Goal: Task Accomplishment & Management: Manage account settings

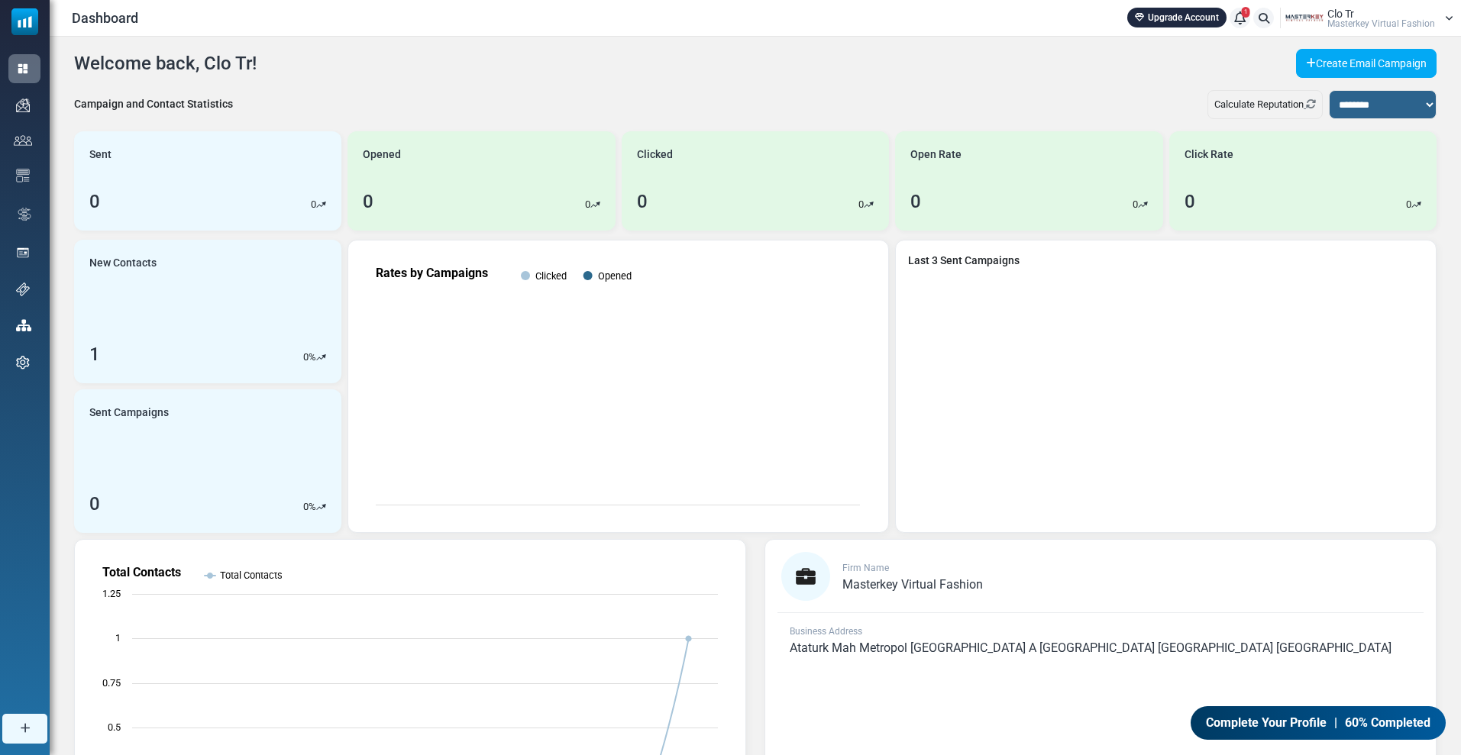
click at [1240, 18] on icon at bounding box center [1239, 18] width 11 height 1
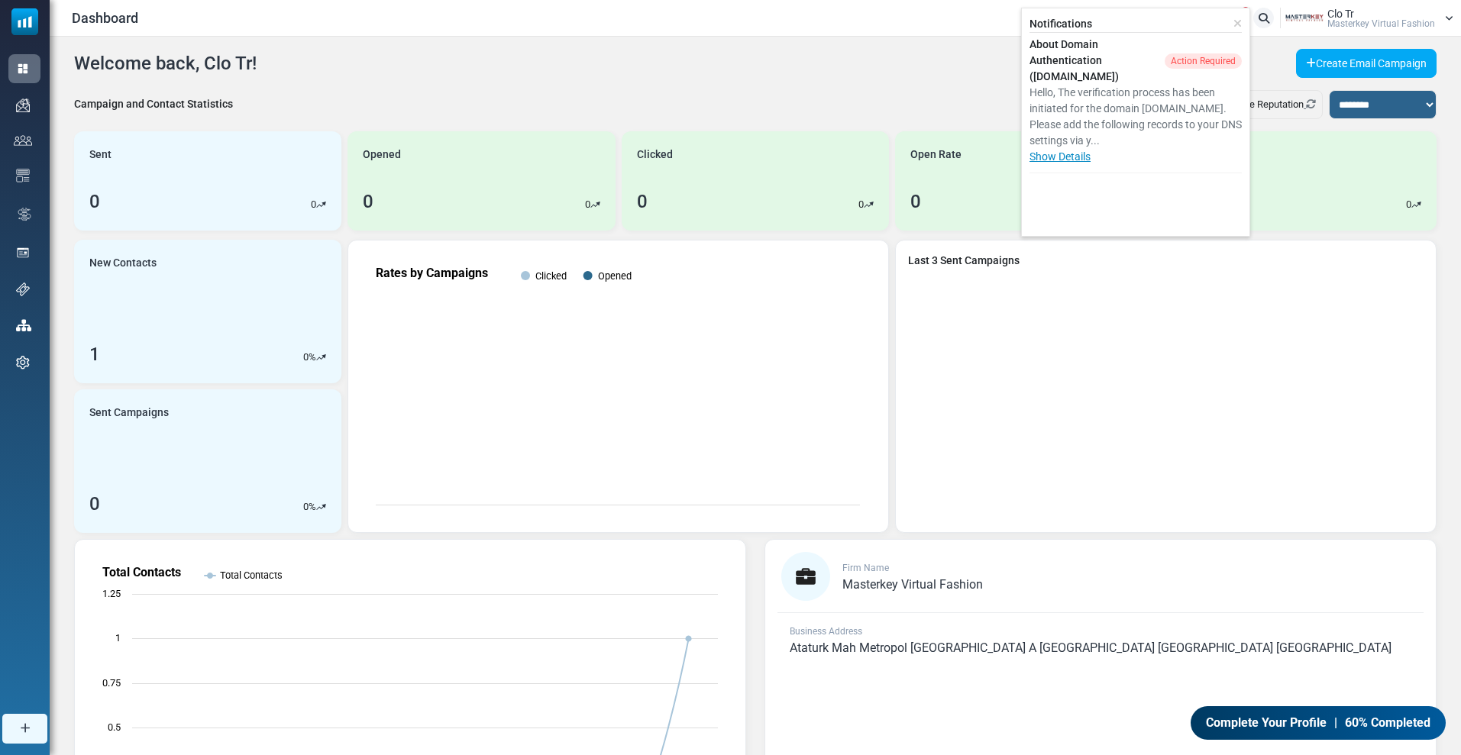
click at [1061, 154] on link "Show Details" at bounding box center [1060, 156] width 61 height 12
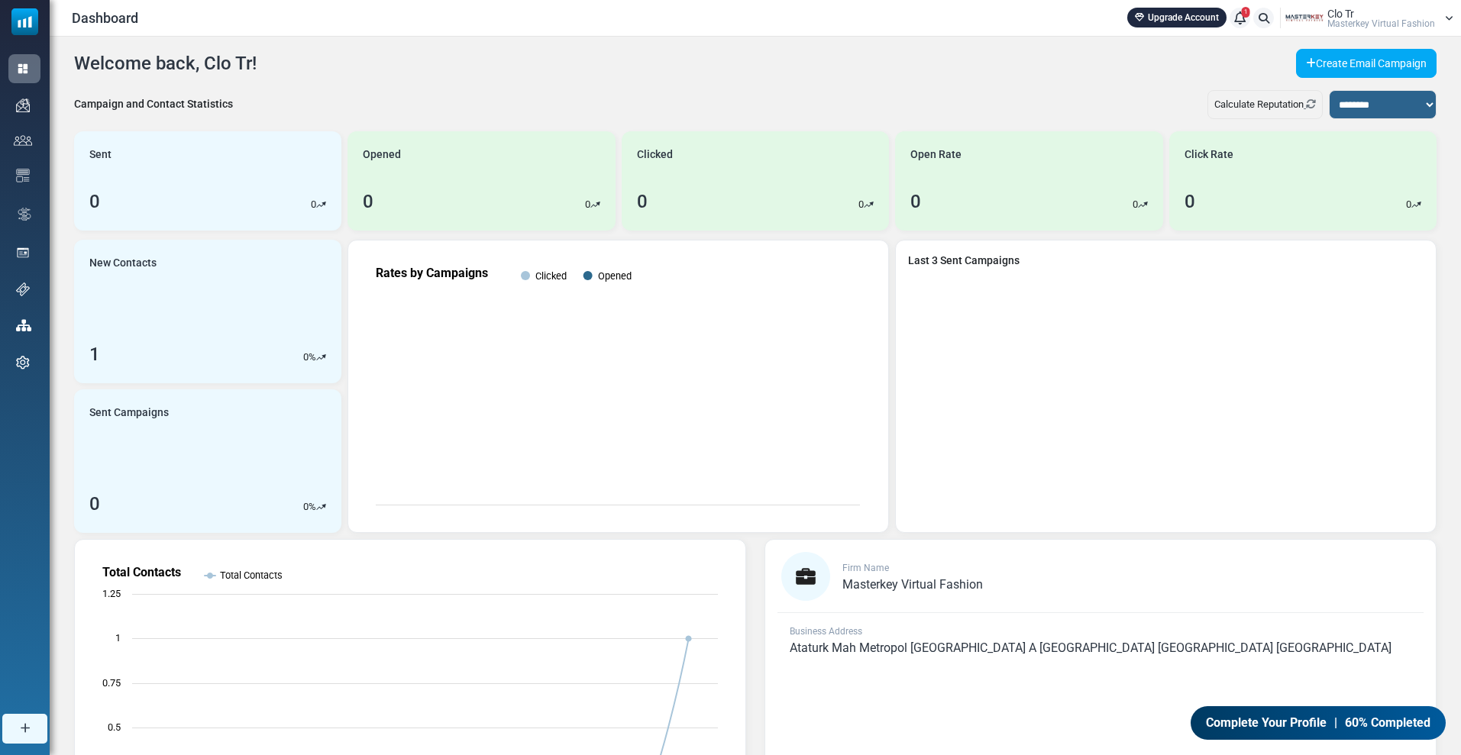
click at [1244, 18] on icon at bounding box center [1239, 18] width 11 height 1
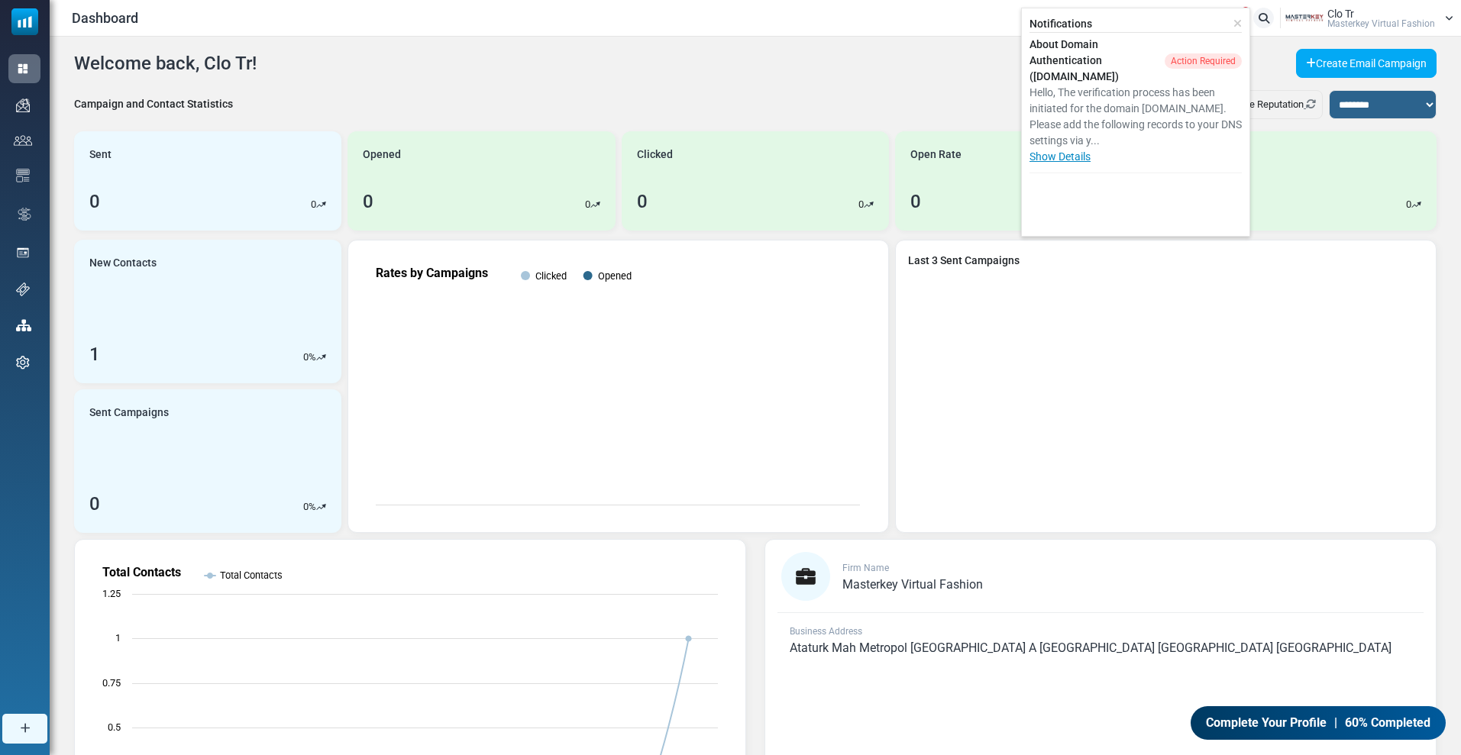
click at [1084, 154] on link "Show Details" at bounding box center [1060, 156] width 61 height 12
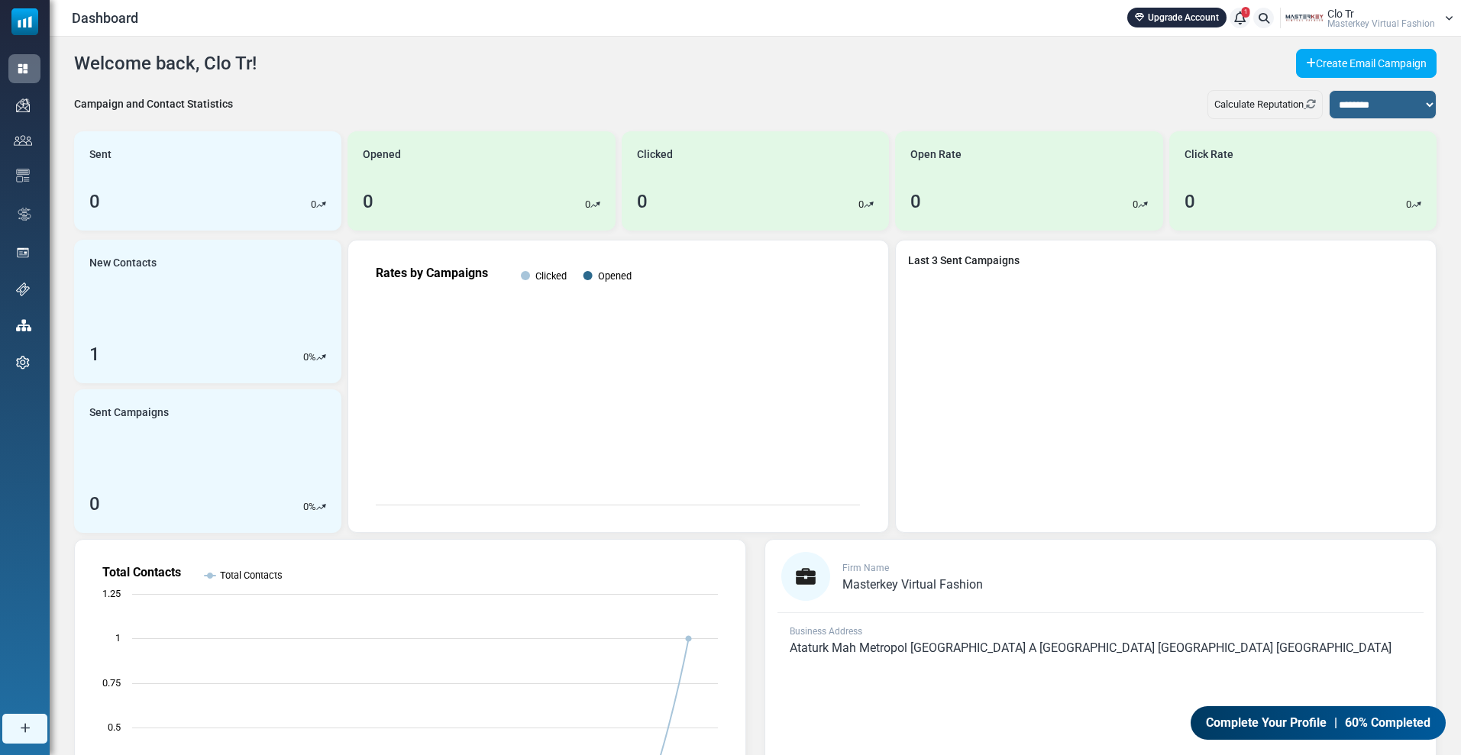
click at [1243, 11] on span "1" at bounding box center [1246, 12] width 8 height 11
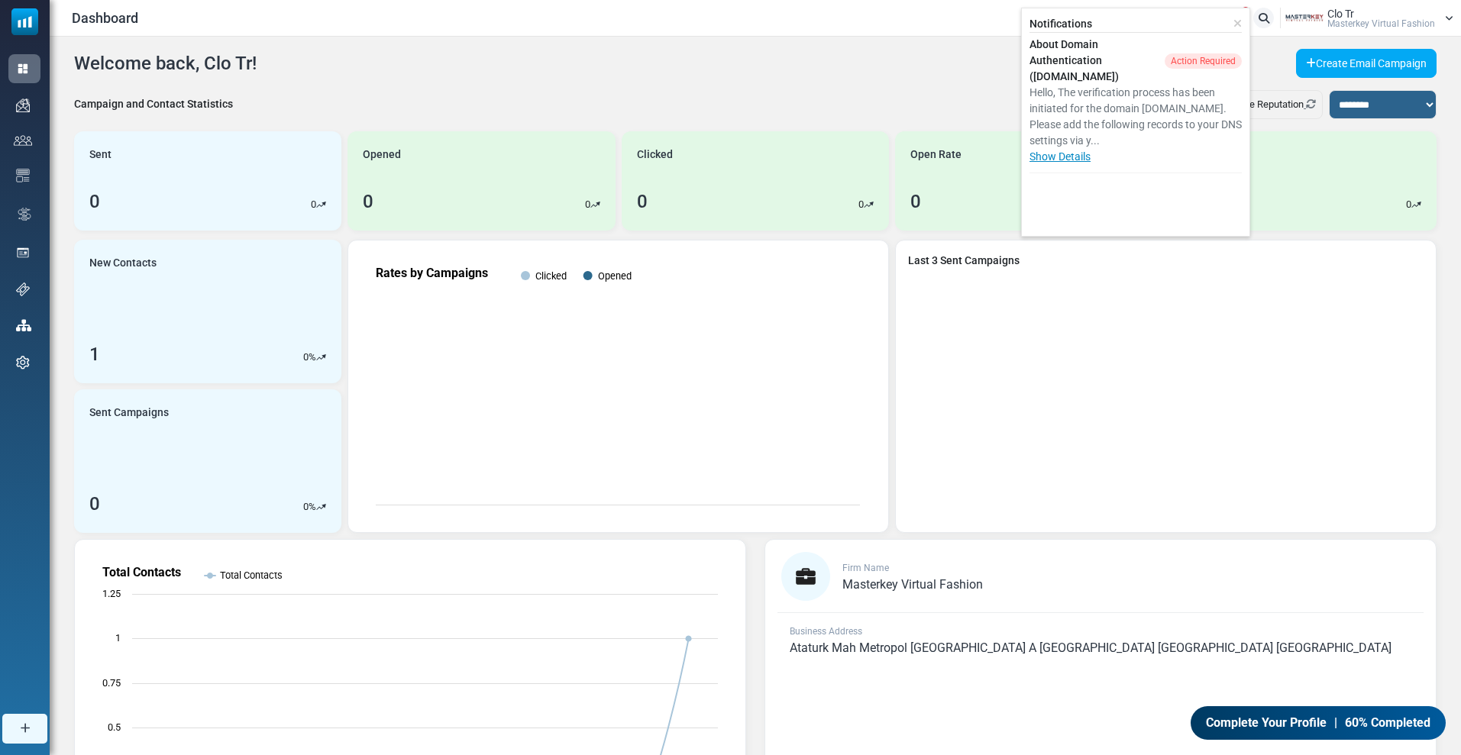
click at [1085, 153] on link "Show Details" at bounding box center [1060, 156] width 61 height 12
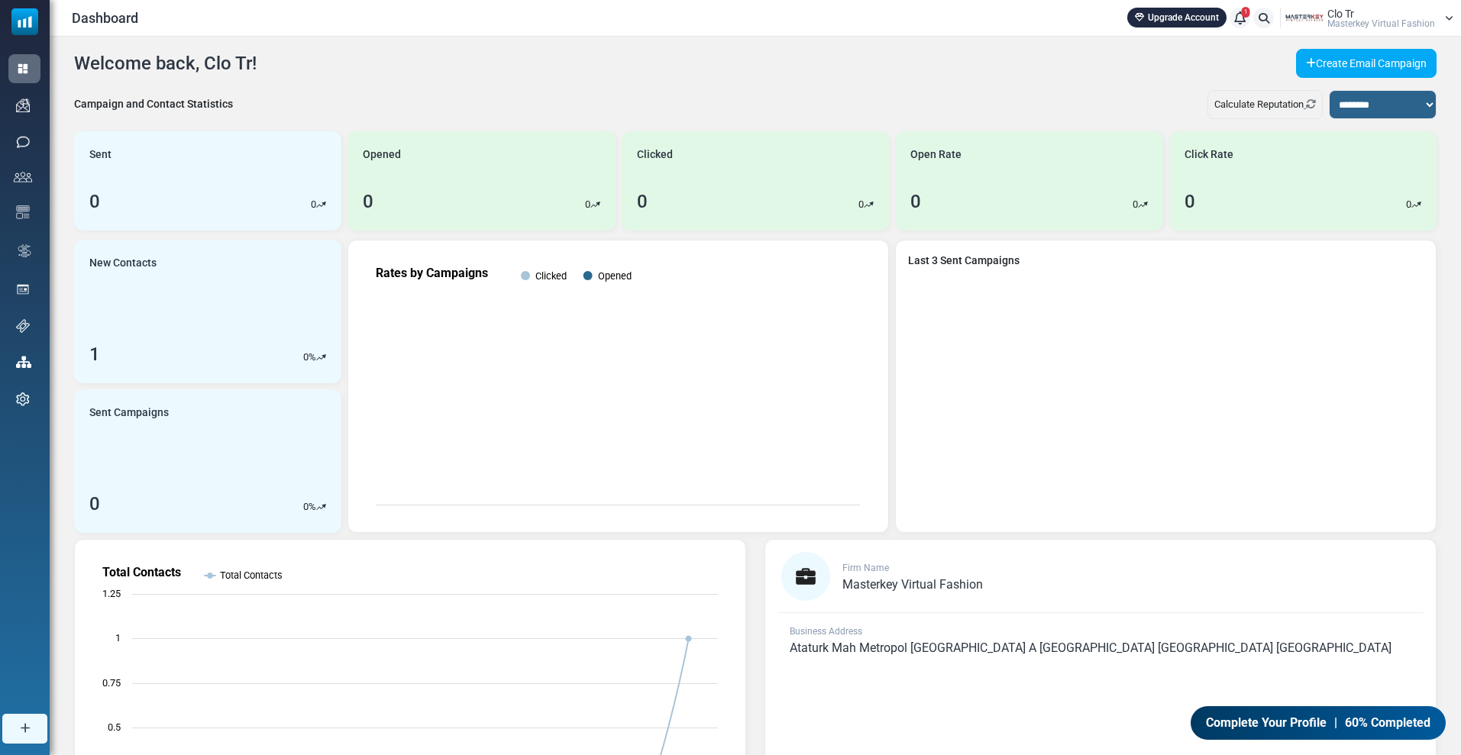
click at [1244, 18] on icon at bounding box center [1239, 18] width 11 height 1
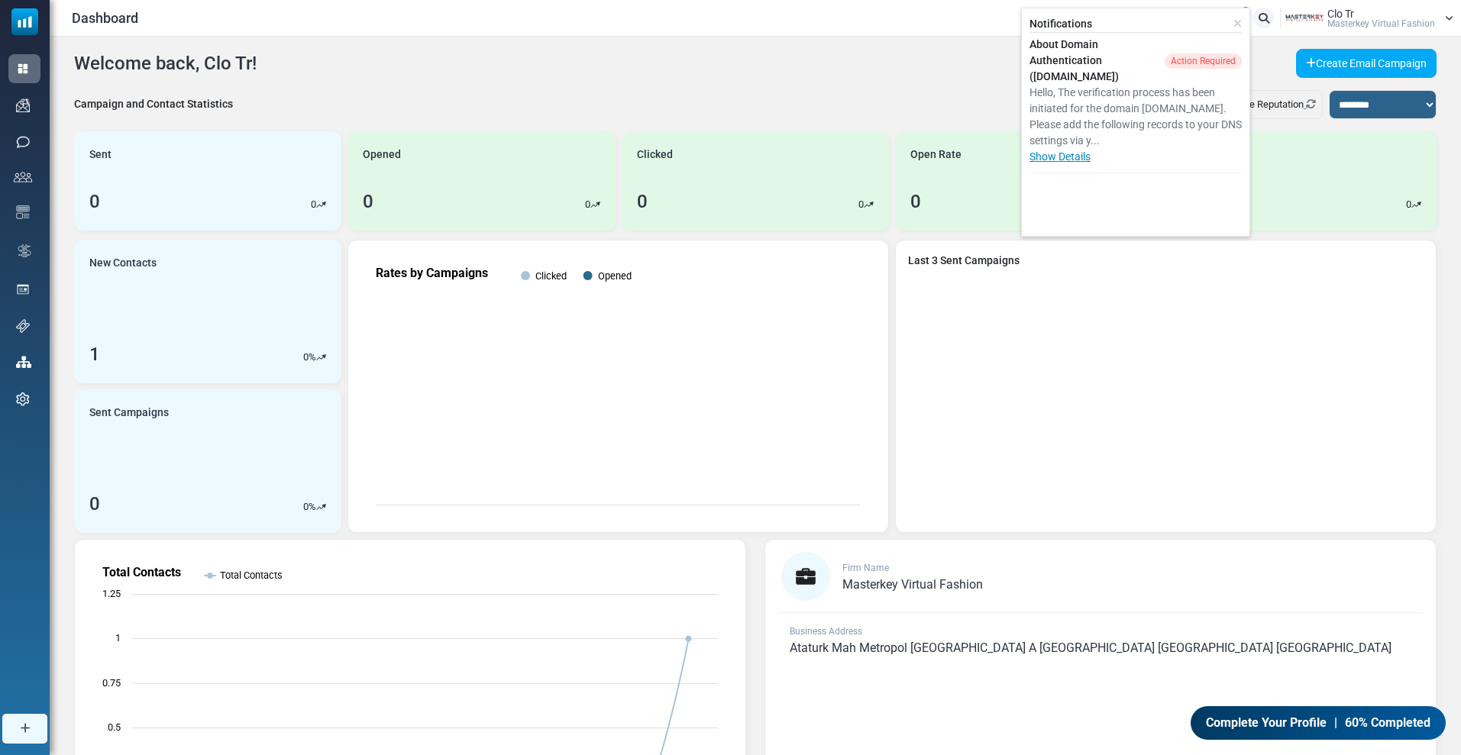
click at [1077, 151] on link "Show Details" at bounding box center [1060, 156] width 61 height 12
click at [1078, 157] on link "Show Details" at bounding box center [1060, 156] width 61 height 12
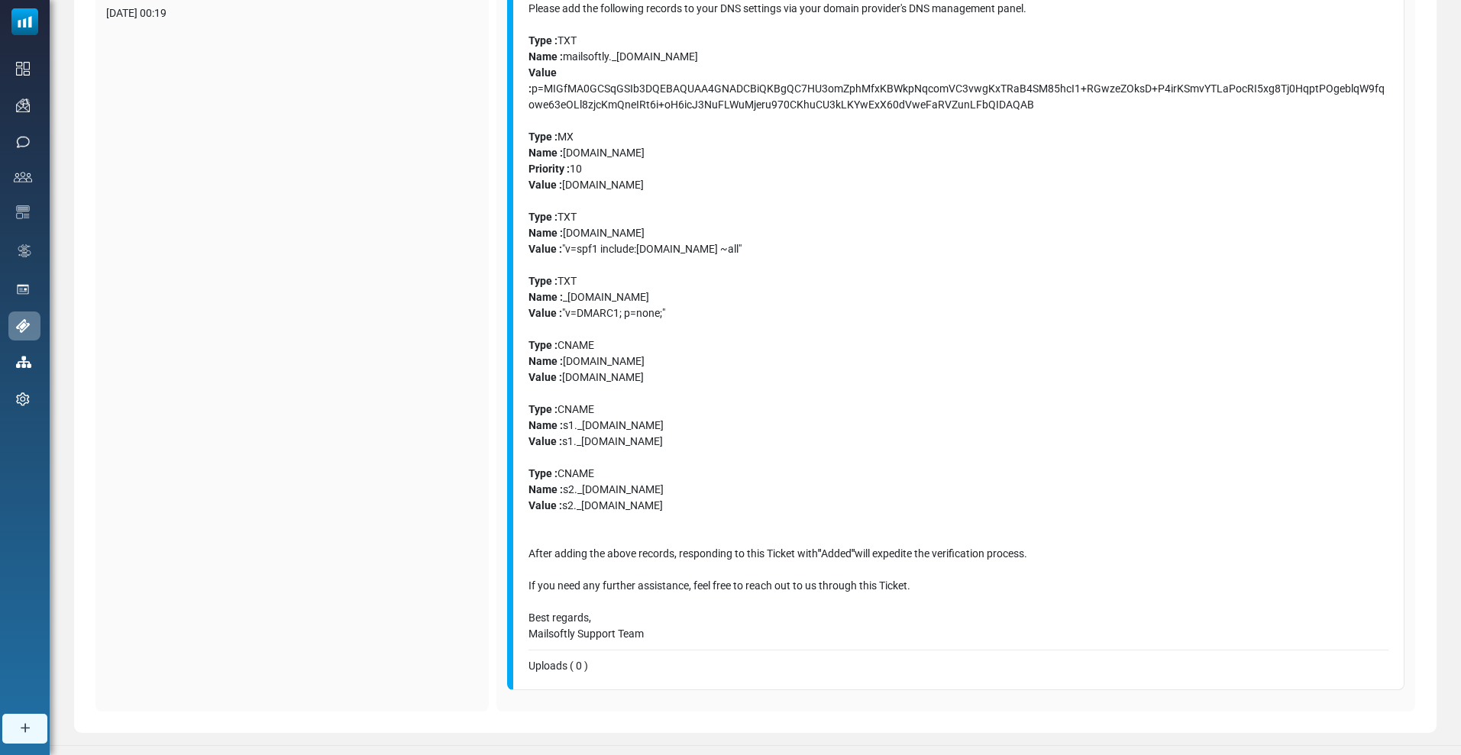
scroll to position [341, 0]
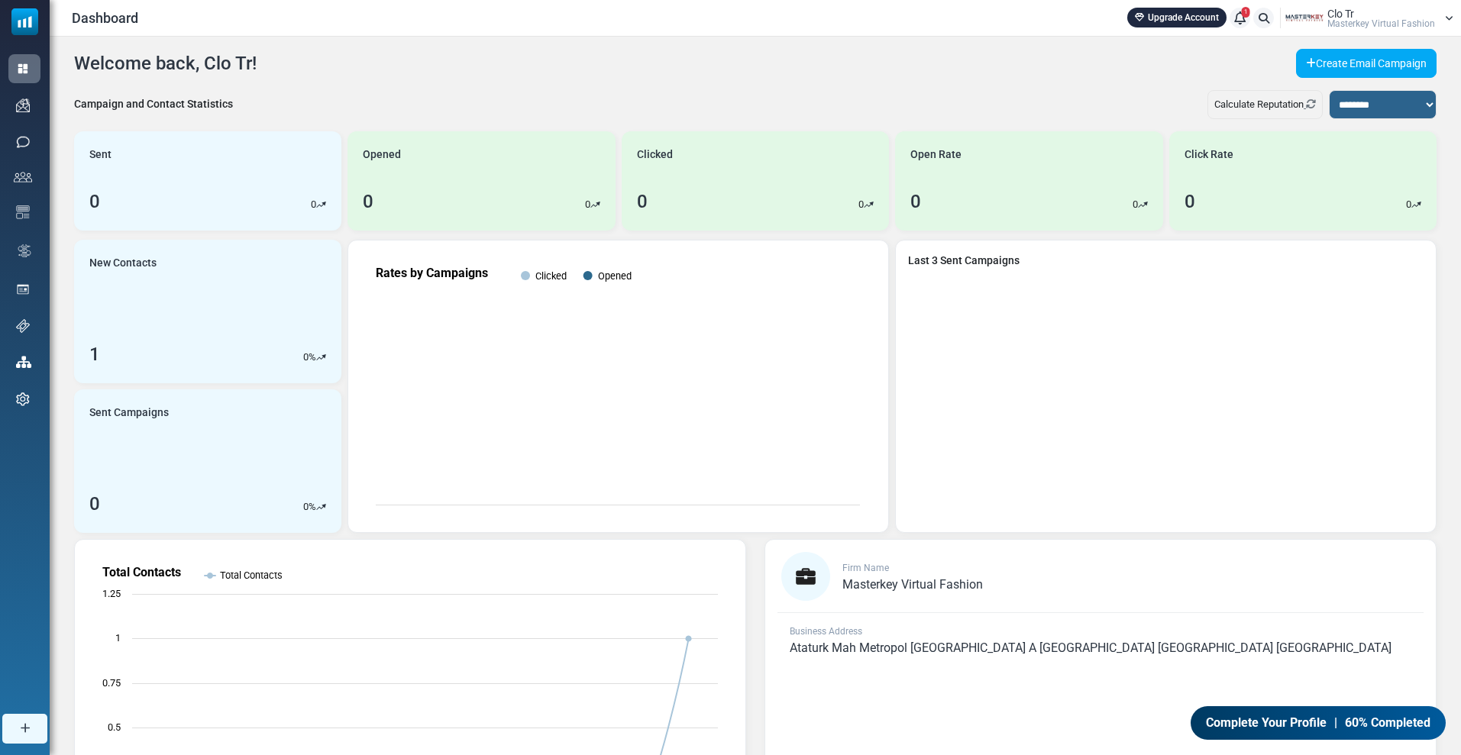
click at [1243, 18] on icon at bounding box center [1239, 18] width 11 height 1
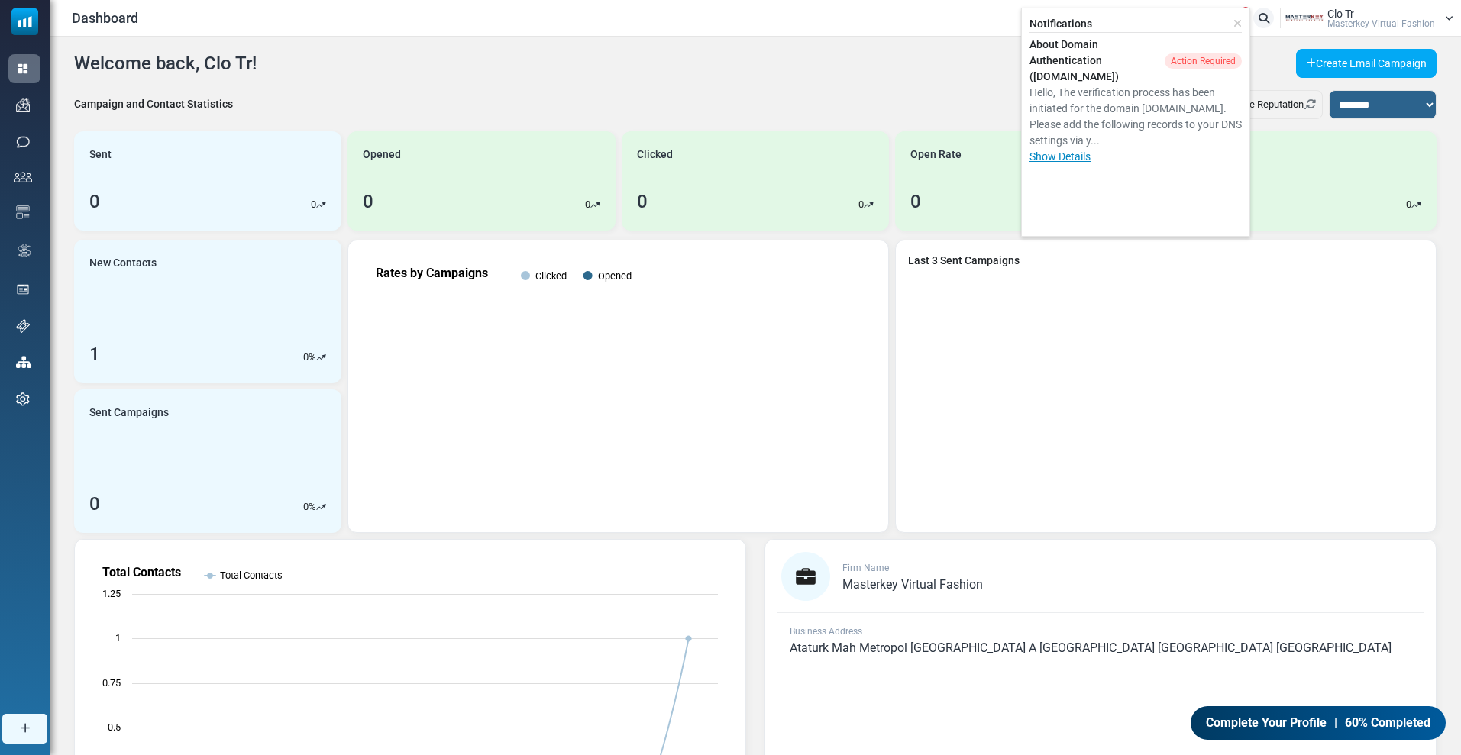
click at [1089, 156] on link "Show Details" at bounding box center [1060, 156] width 61 height 12
click at [487, 66] on div "Welcome back, Clo Tr! Create Email Campaign" at bounding box center [755, 63] width 1363 height 29
click at [1239, 18] on icon at bounding box center [1237, 23] width 8 height 11
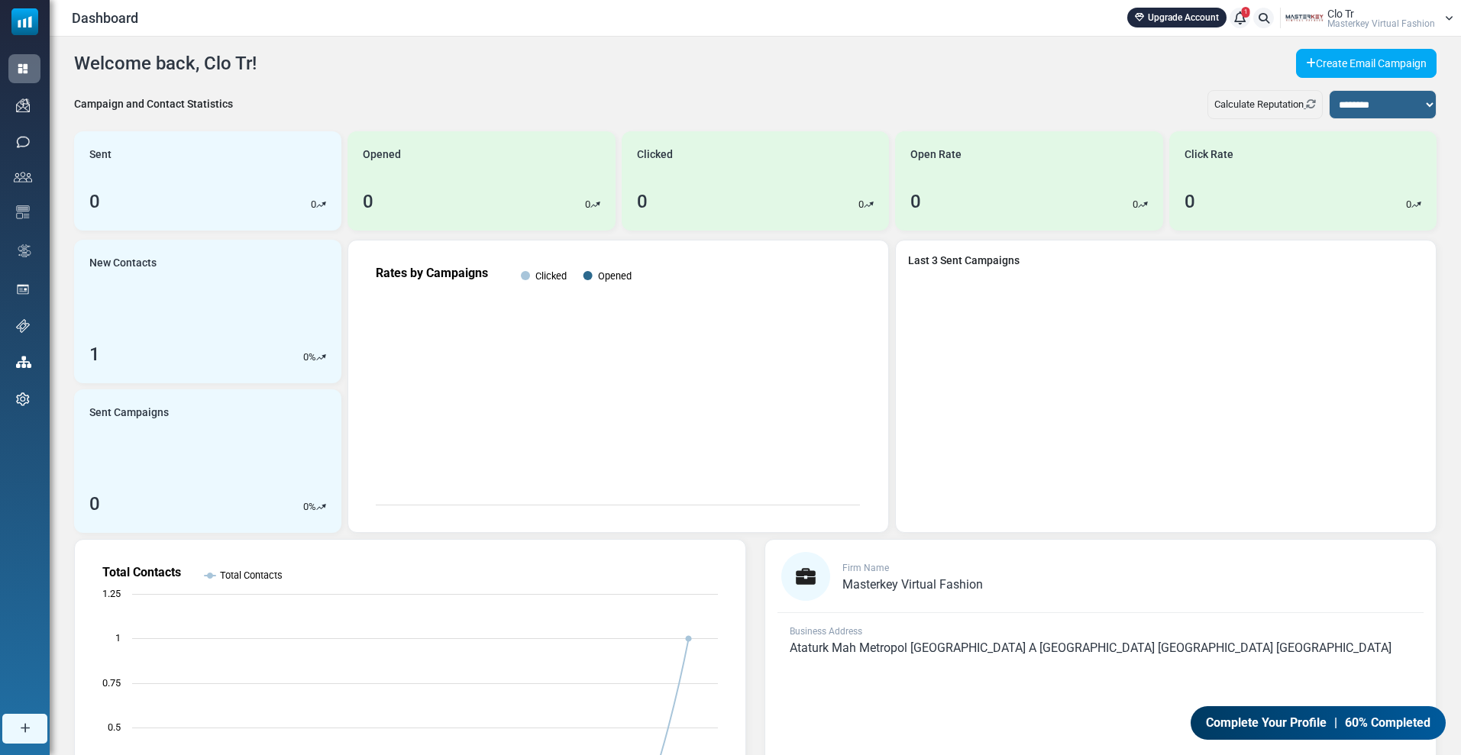
click at [1248, 10] on span "1" at bounding box center [1246, 12] width 8 height 11
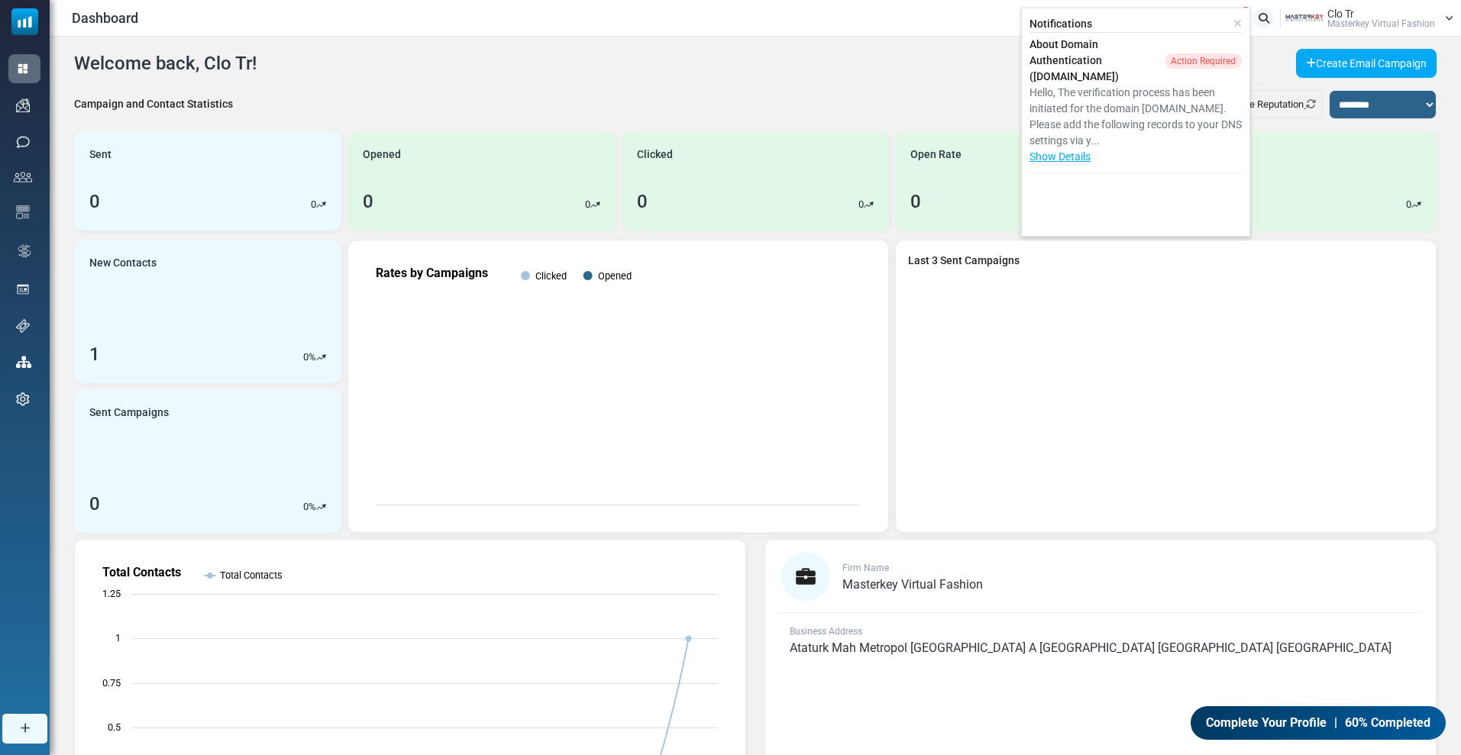
click at [1237, 22] on icon at bounding box center [1237, 23] width 8 height 11
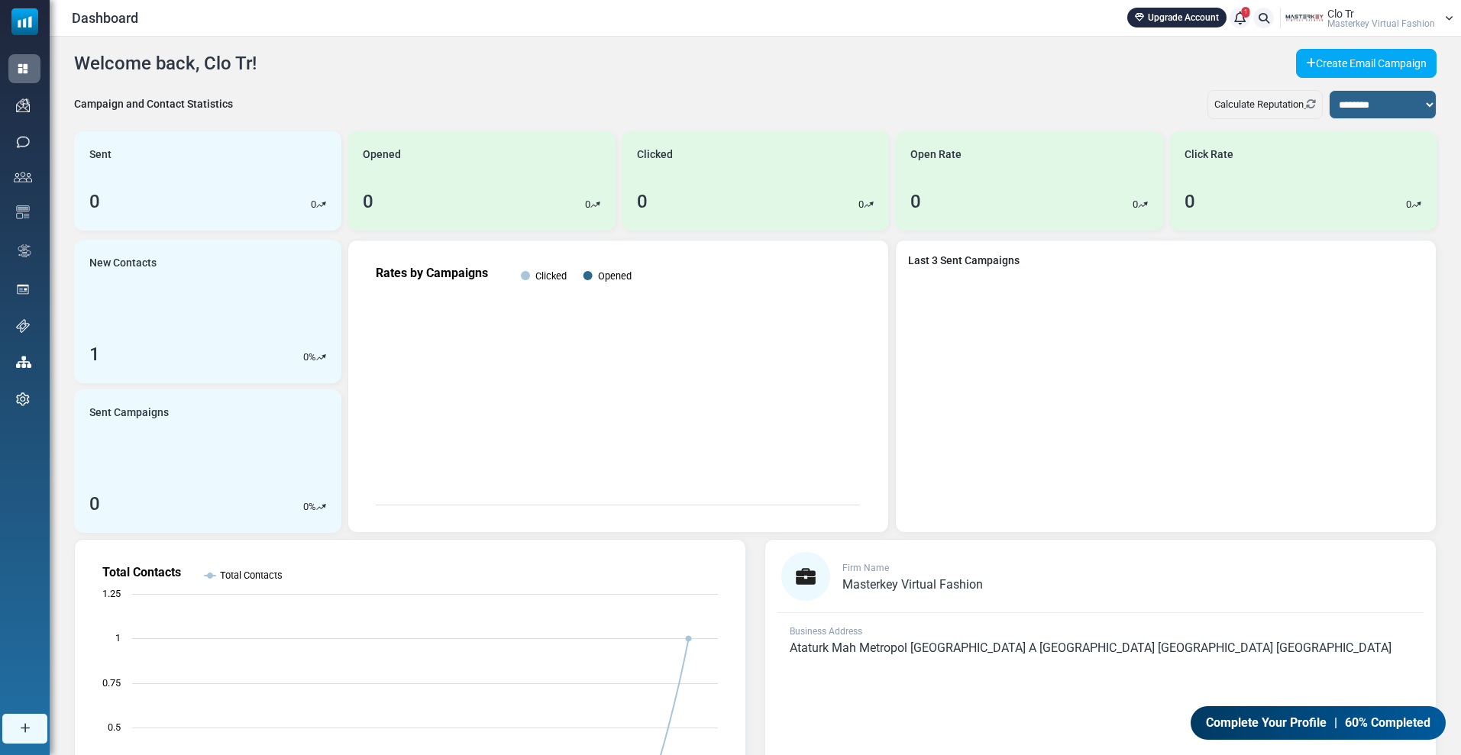
click at [1242, 18] on icon at bounding box center [1239, 18] width 11 height 1
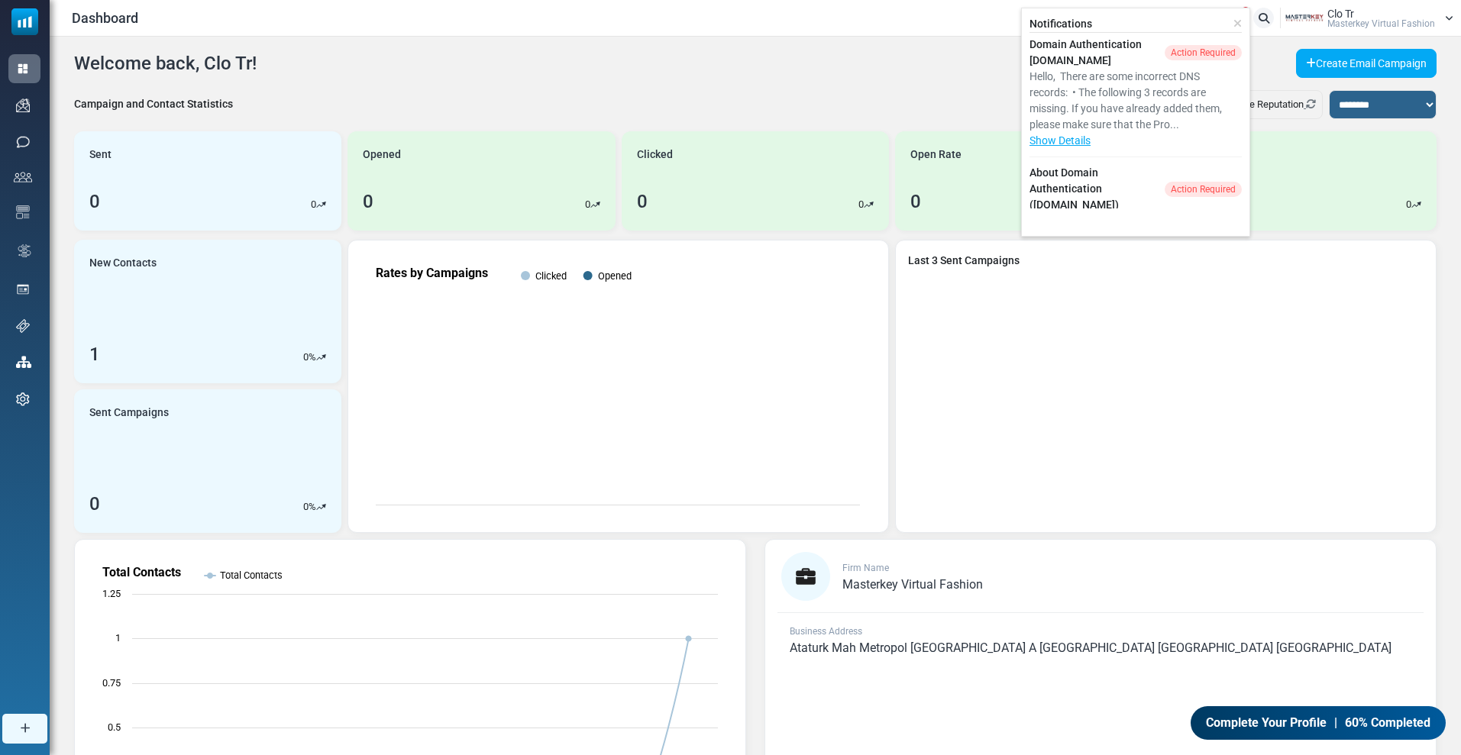
click at [1124, 83] on div "Hello, There are some incorrect DNS records: • The following 3 records are miss…" at bounding box center [1136, 101] width 212 height 64
click at [1237, 21] on icon at bounding box center [1237, 23] width 8 height 11
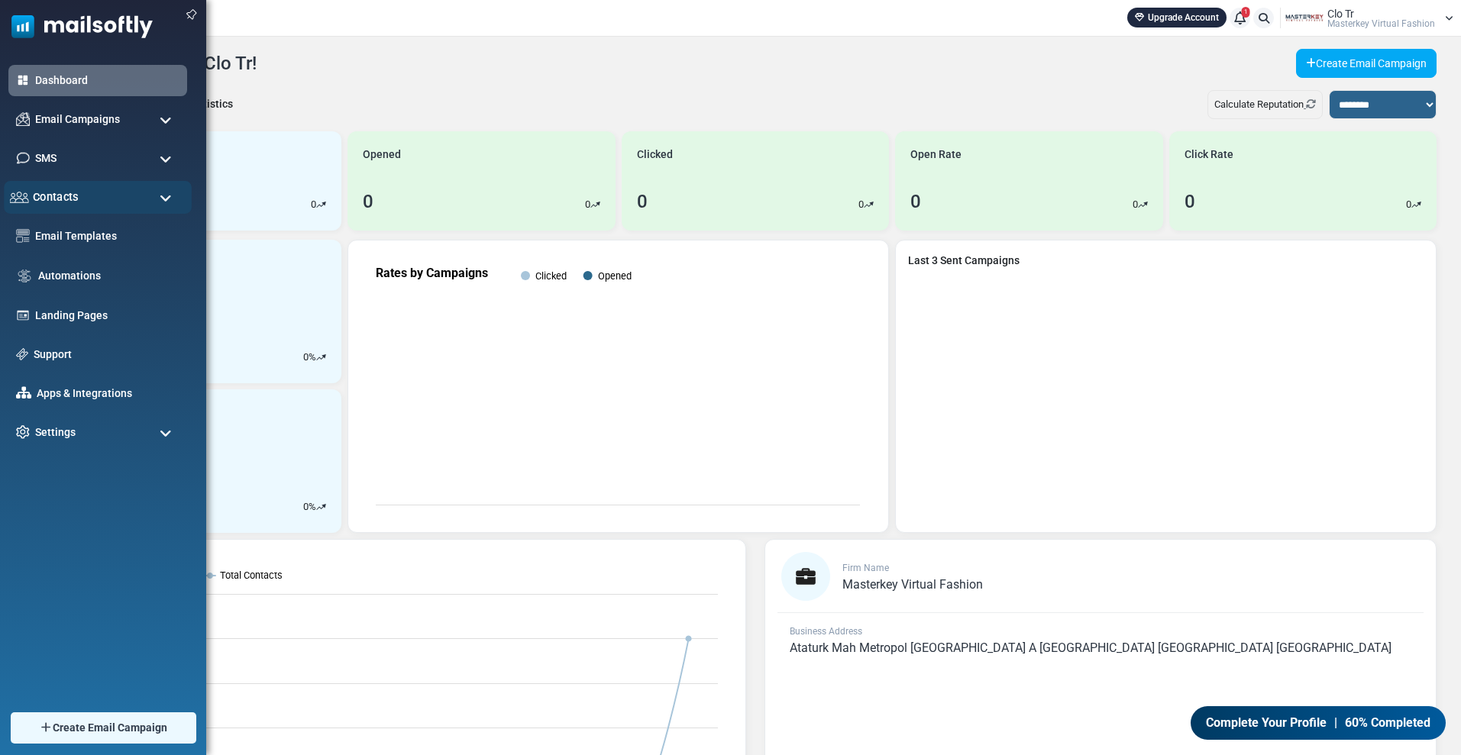
click at [59, 195] on span "Contacts" at bounding box center [56, 197] width 46 height 17
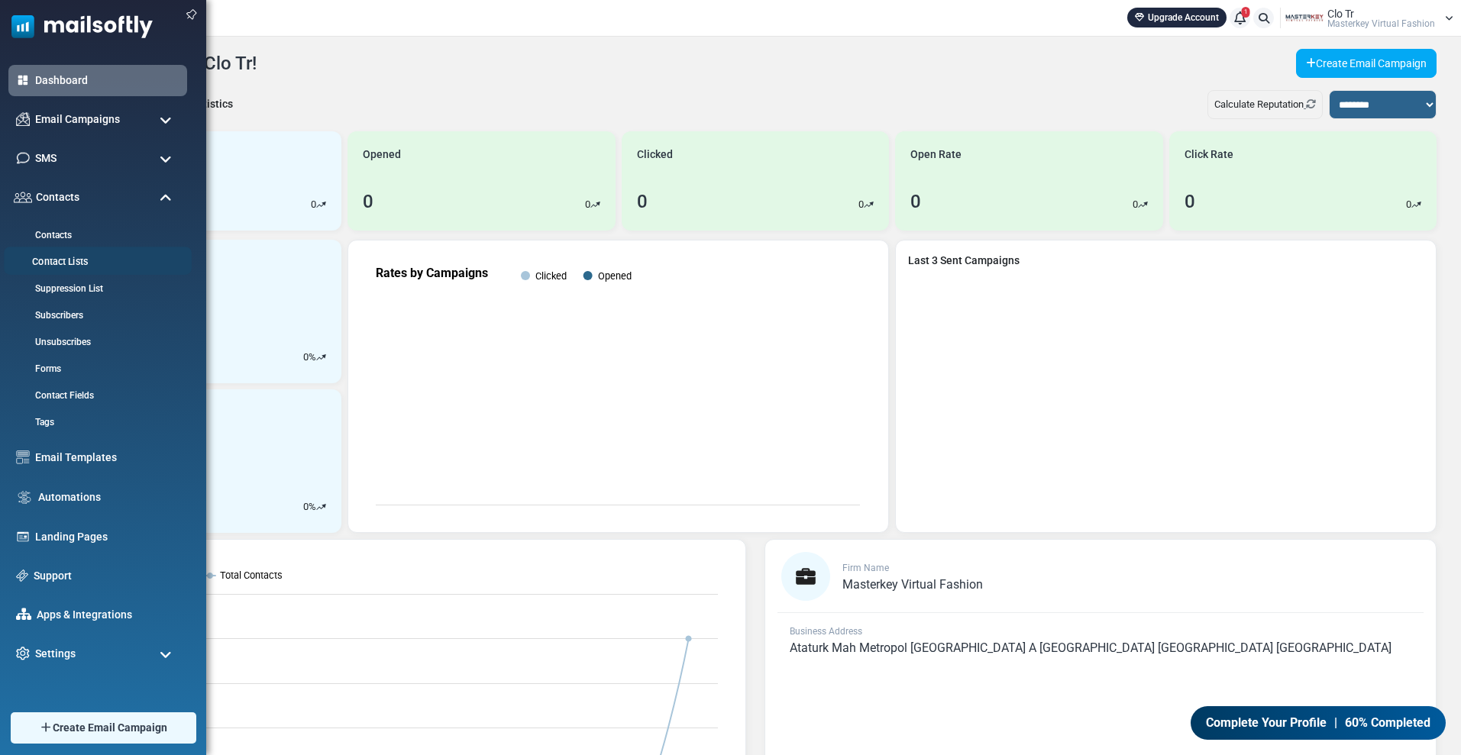
click at [72, 260] on link "Contact Lists" at bounding box center [95, 262] width 183 height 15
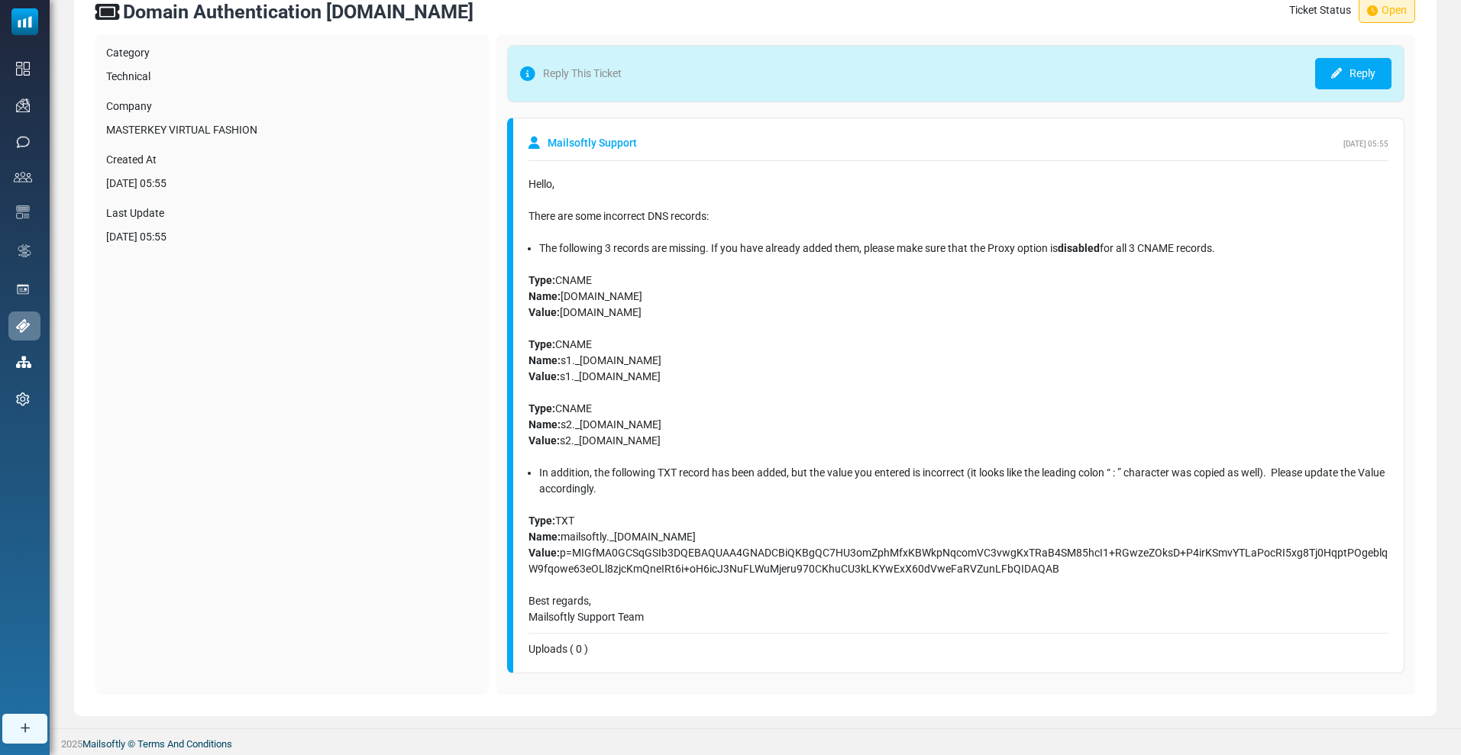
scroll to position [117, 0]
drag, startPoint x: 530, startPoint y: 165, endPoint x: 1240, endPoint y: 237, distance: 713.2
click at [1240, 237] on div "Hello, There are some incorrect DNS records: The following 3 records are missin…" at bounding box center [959, 400] width 860 height 449
copy div "Hello, There are some incorrect DNS records: The following 3 records are missin…"
drag, startPoint x: 523, startPoint y: 266, endPoint x: 1086, endPoint y: 577, distance: 643.0
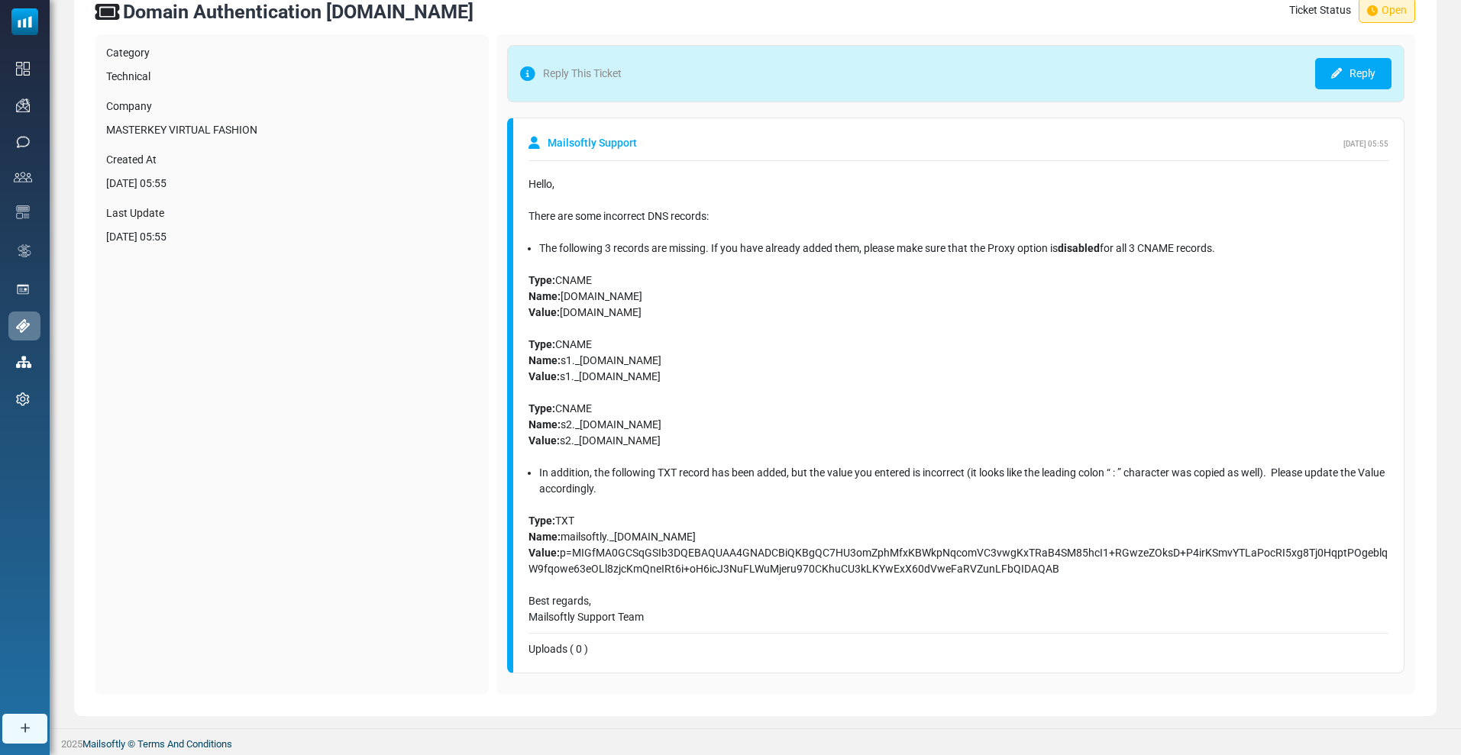
click at [1086, 577] on div "Mailsoftly Support [DATE] 05:55 Hello, There are some incorrect DNS records: Th…" at bounding box center [955, 396] width 897 height 556
copy div "Type: CNAME Name: [DOMAIN_NAME] Value: [DOMAIN_NAME] Type: CNAME Name: s1._[DOM…"
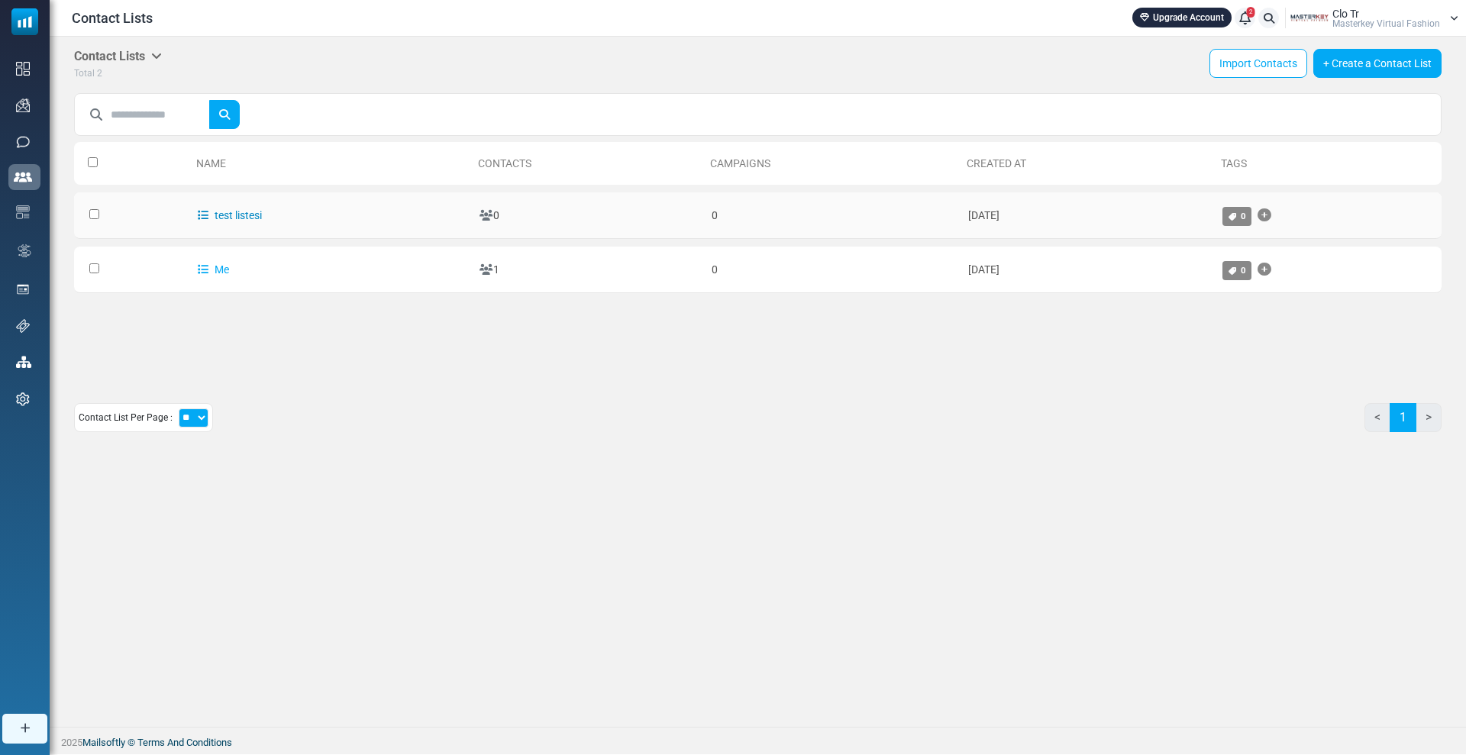
click at [230, 217] on link "test listesi" at bounding box center [230, 215] width 64 height 12
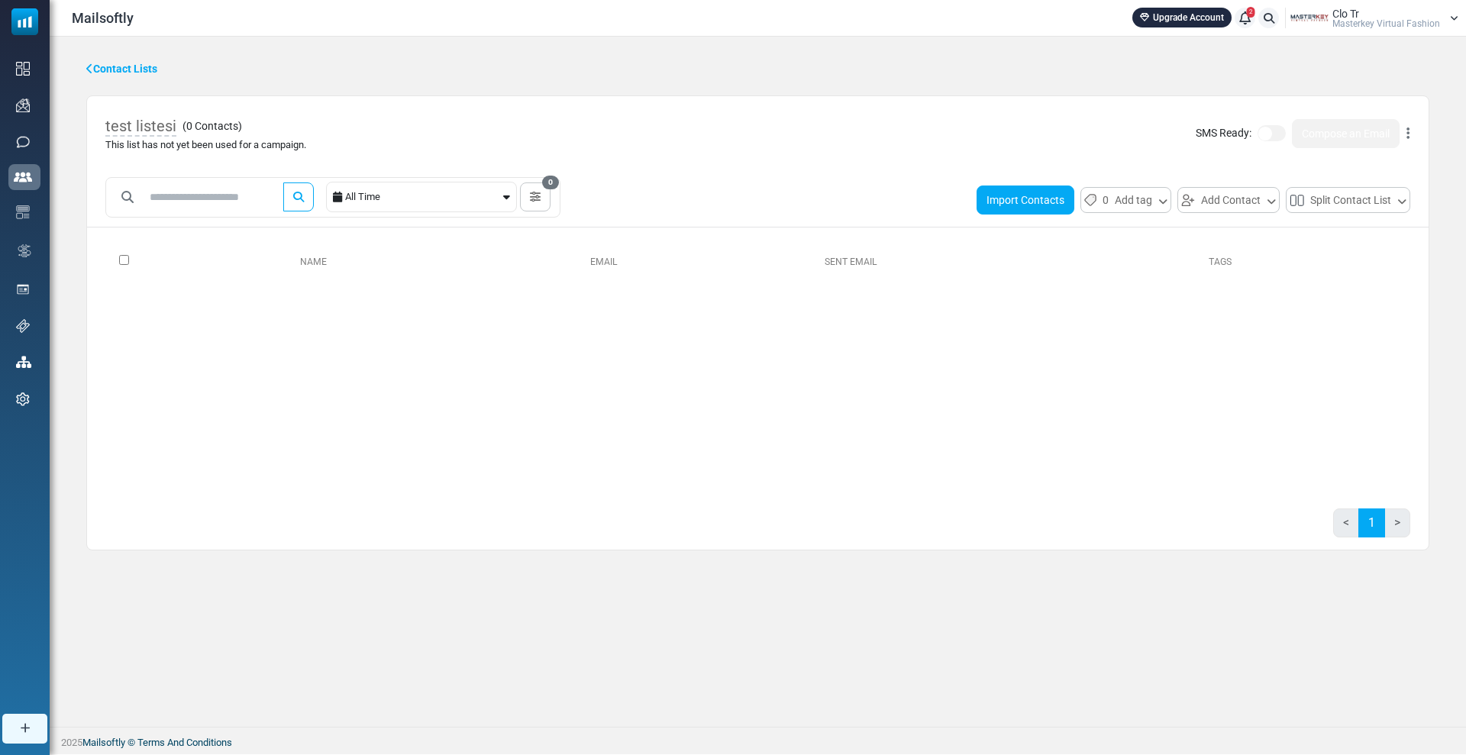
click at [1019, 204] on button "Import Contacts" at bounding box center [1026, 200] width 98 height 29
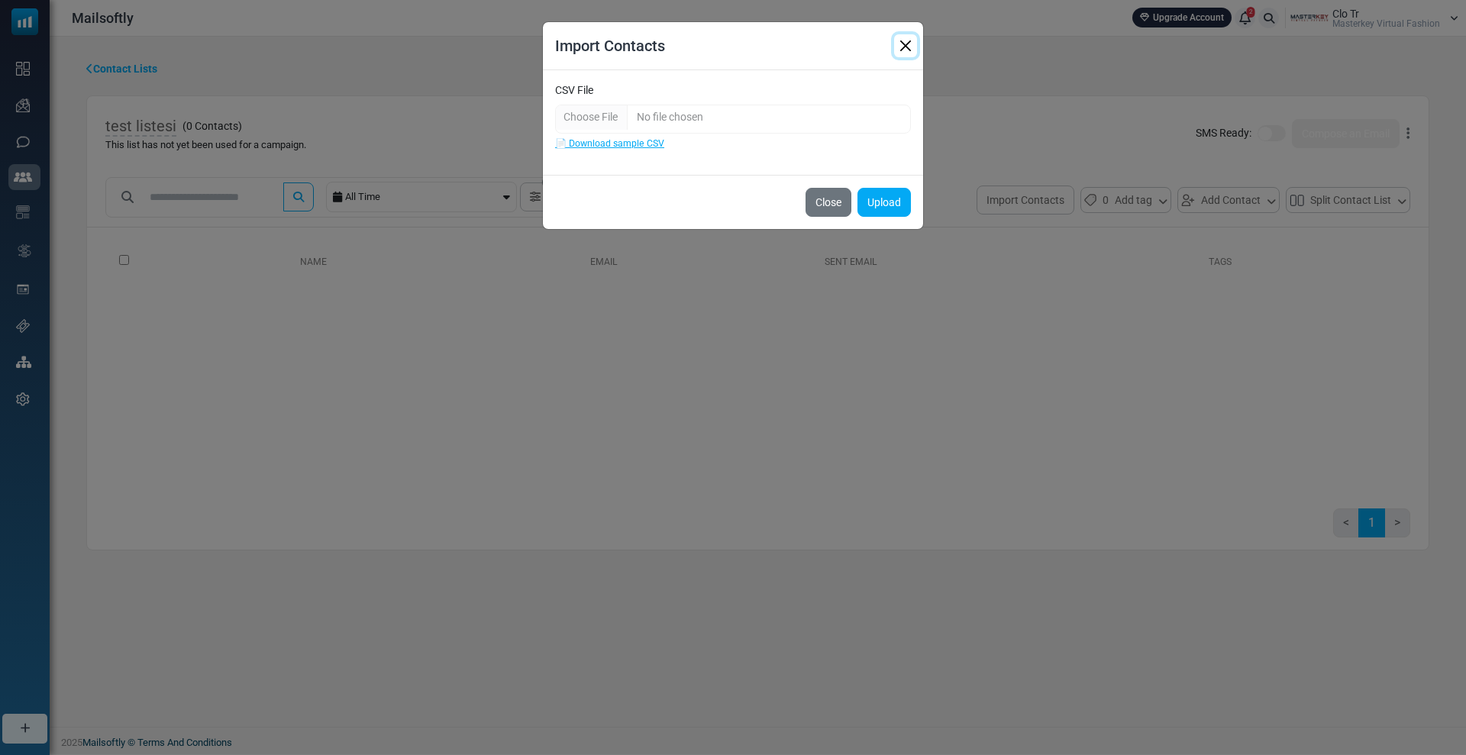
click at [901, 54] on button "Close" at bounding box center [905, 45] width 23 height 23
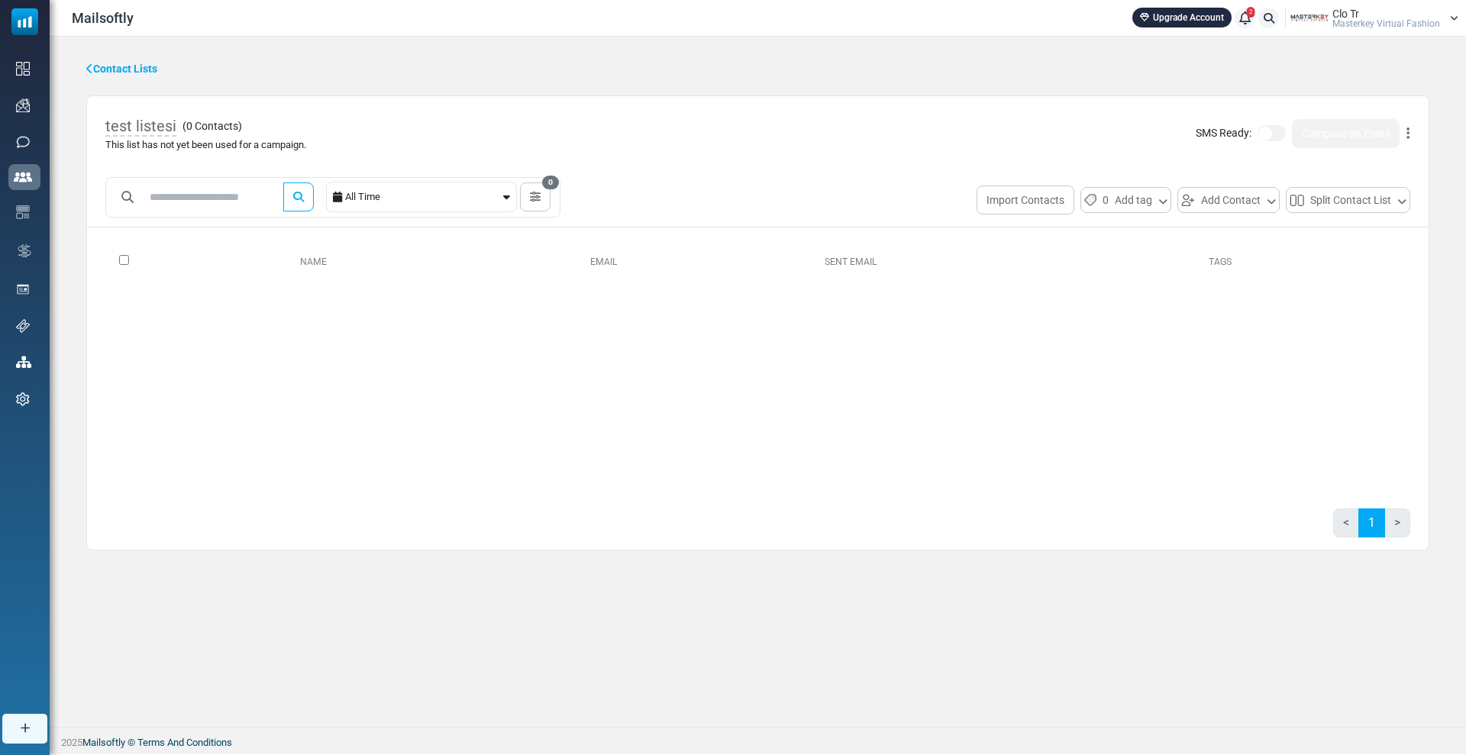
drag, startPoint x: 587, startPoint y: 315, endPoint x: 664, endPoint y: 270, distance: 90.0
click at [588, 315] on div "Name Email Sent Email Tags 0 Selected Assign Tag Add to Another List Remove Fro…" at bounding box center [757, 362] width 1305 height 244
click at [1023, 196] on button "Import Contacts" at bounding box center [1026, 200] width 98 height 29
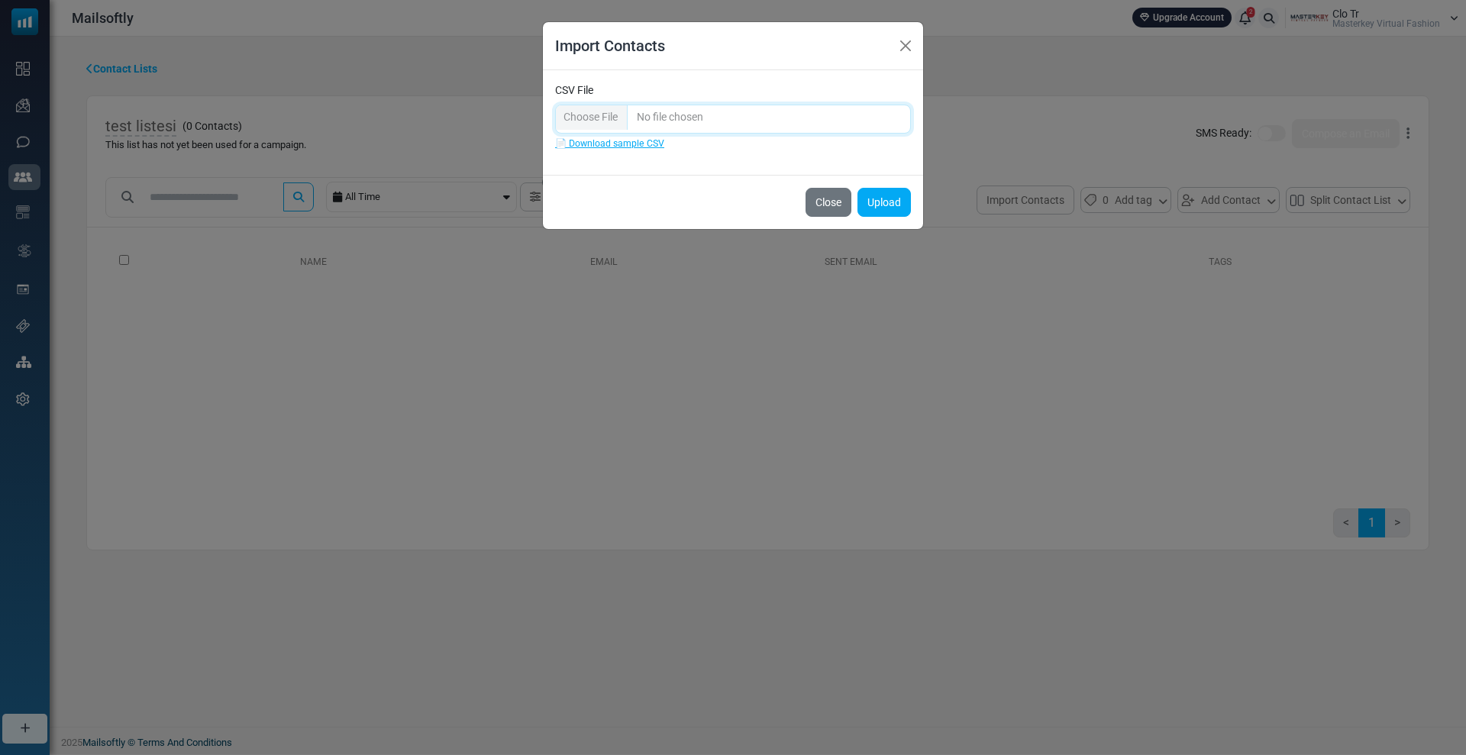
click at [601, 116] on input "CSV File" at bounding box center [733, 119] width 356 height 29
type input "**********"
click at [906, 42] on button "Close" at bounding box center [905, 45] width 23 height 23
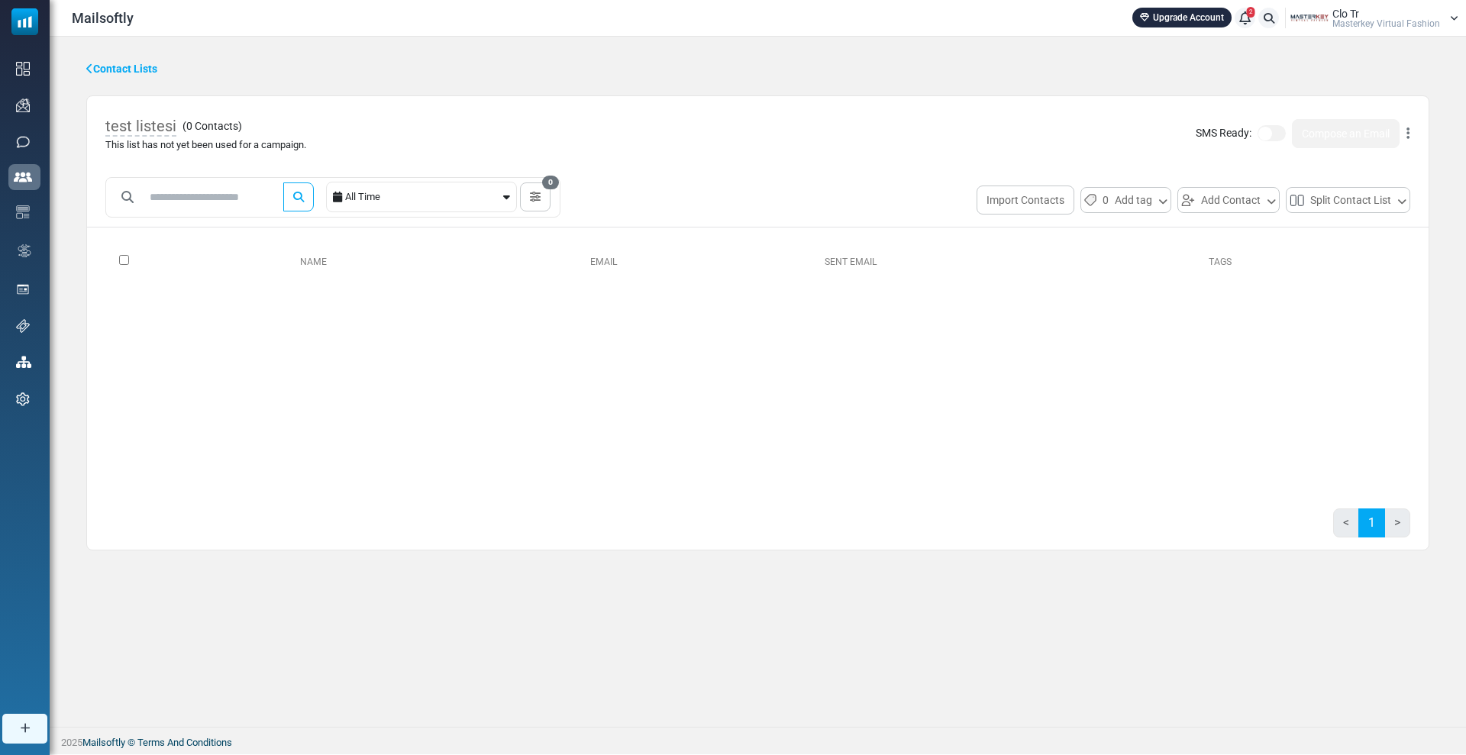
click at [1385, 16] on div "Clo Tr Masterkey Virtual Fashion" at bounding box center [1387, 18] width 108 height 20
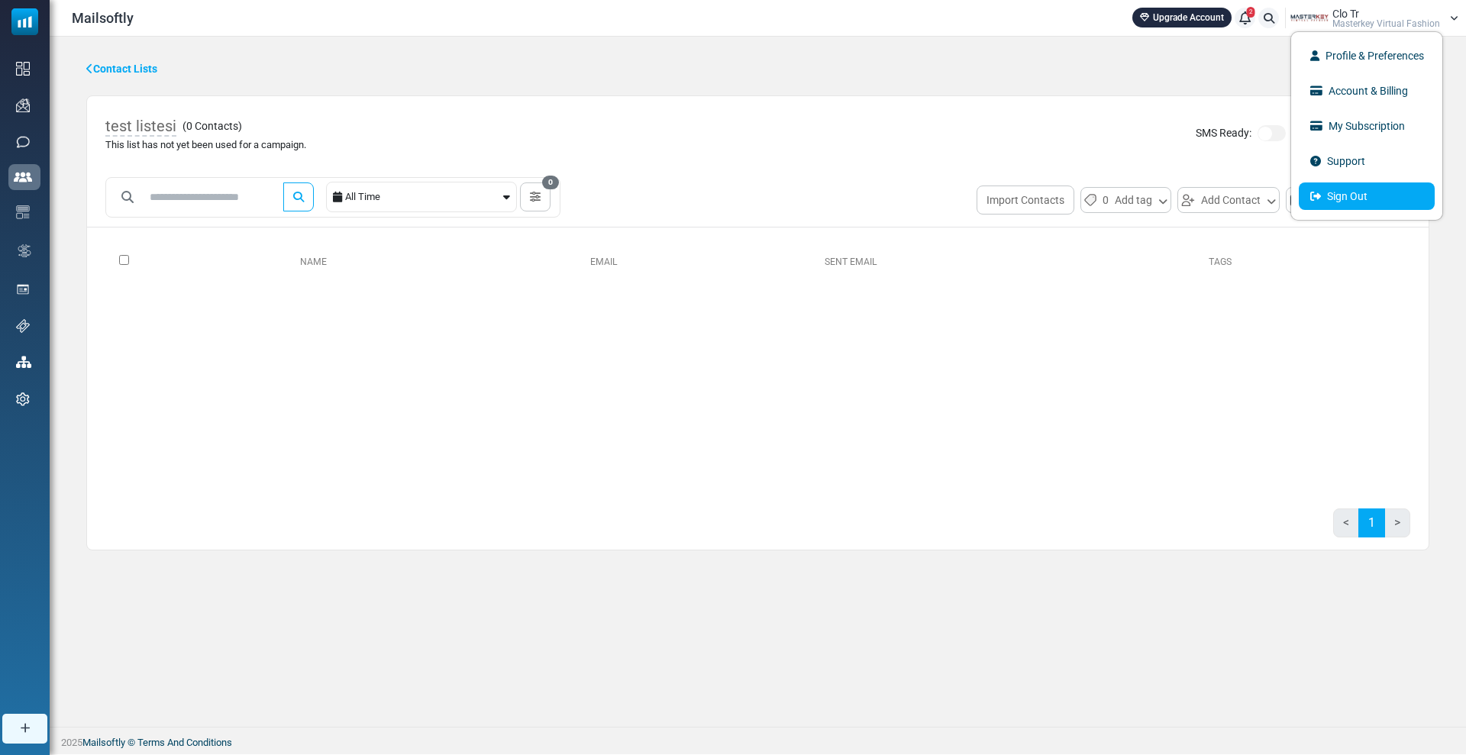
click at [1379, 188] on link "Sign Out" at bounding box center [1367, 196] width 136 height 27
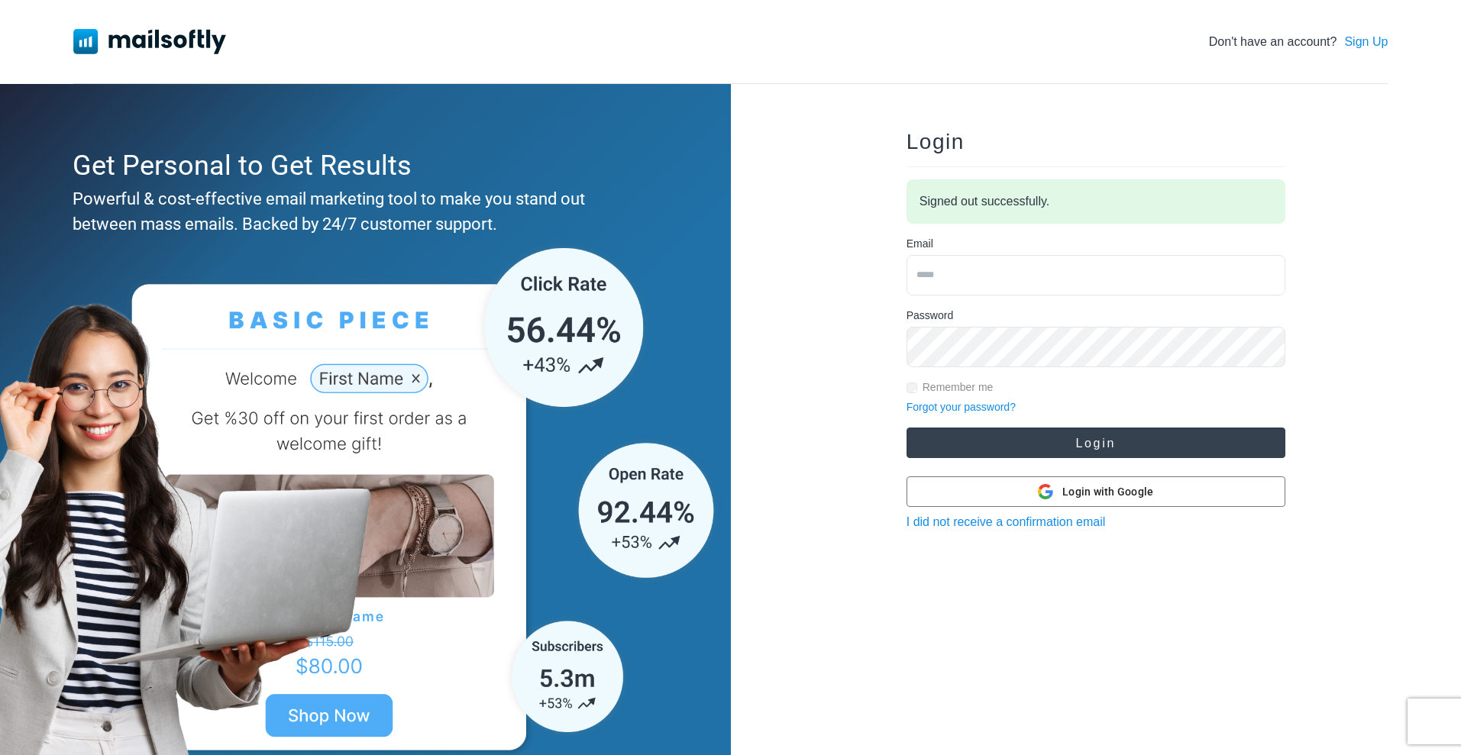
type input "**********"
click at [1123, 451] on button "Login" at bounding box center [1096, 443] width 379 height 31
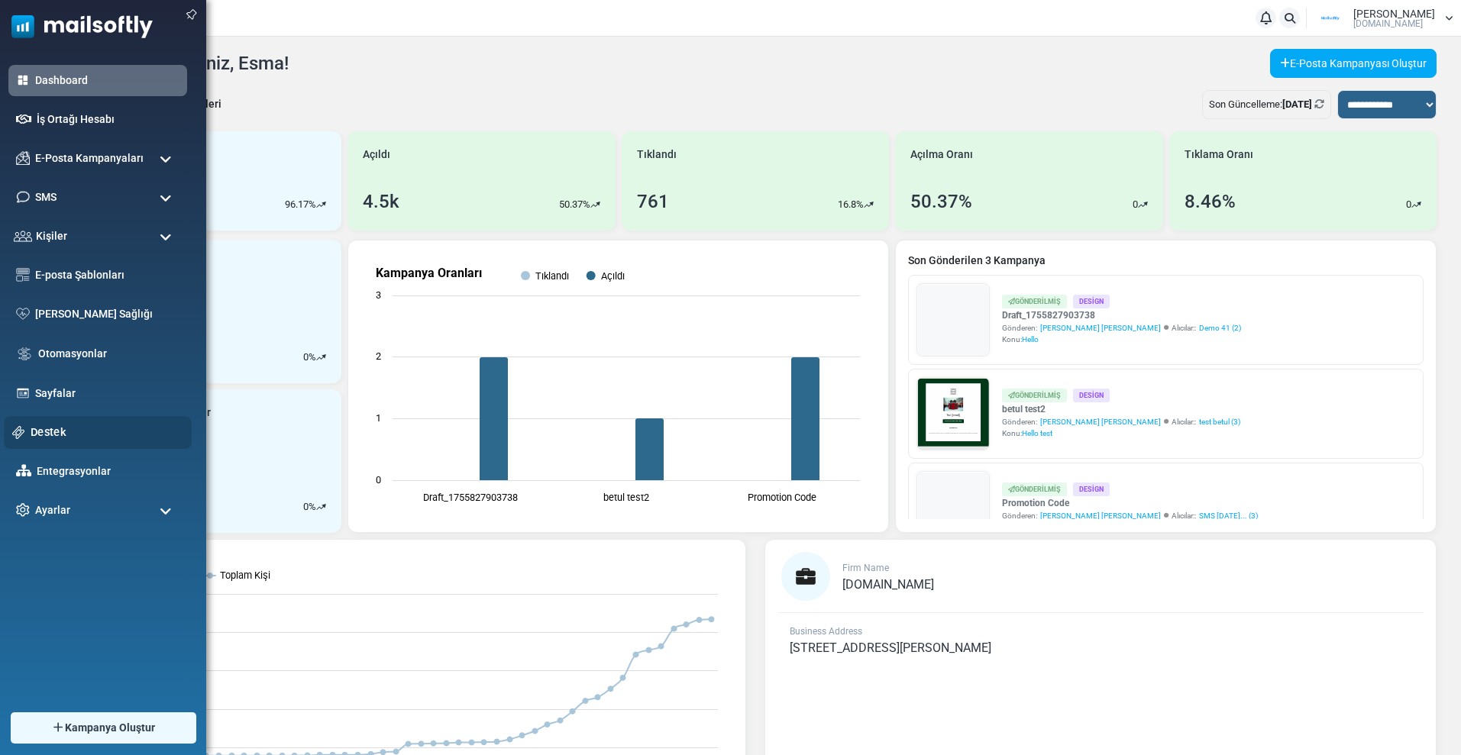
click at [40, 425] on link "Destek" at bounding box center [107, 432] width 153 height 17
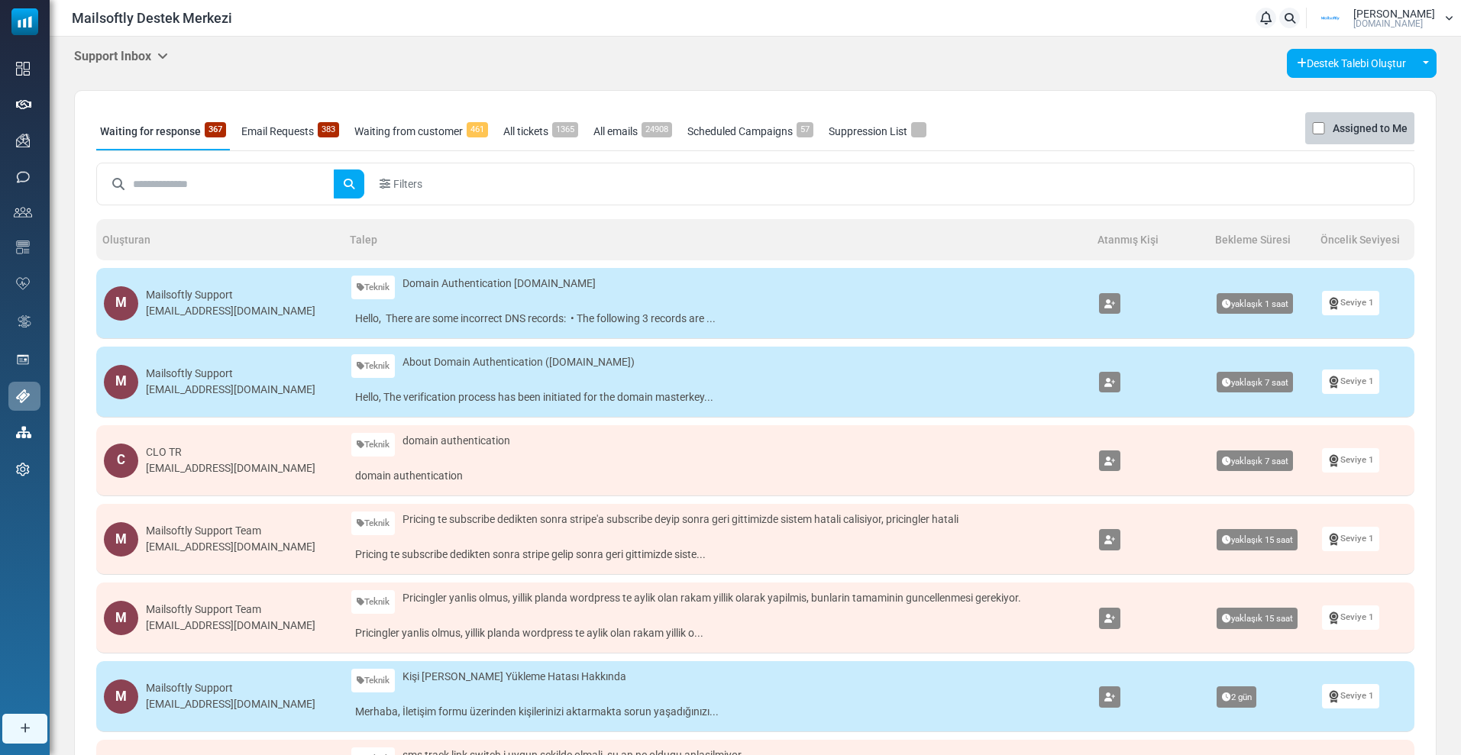
click at [151, 65] on div "Support Inbox Support Inbox User Dashboard Control Panel App Announcements Iden…" at bounding box center [755, 63] width 1363 height 29
click at [144, 56] on h5 "Support Inbox" at bounding box center [121, 56] width 94 height 15
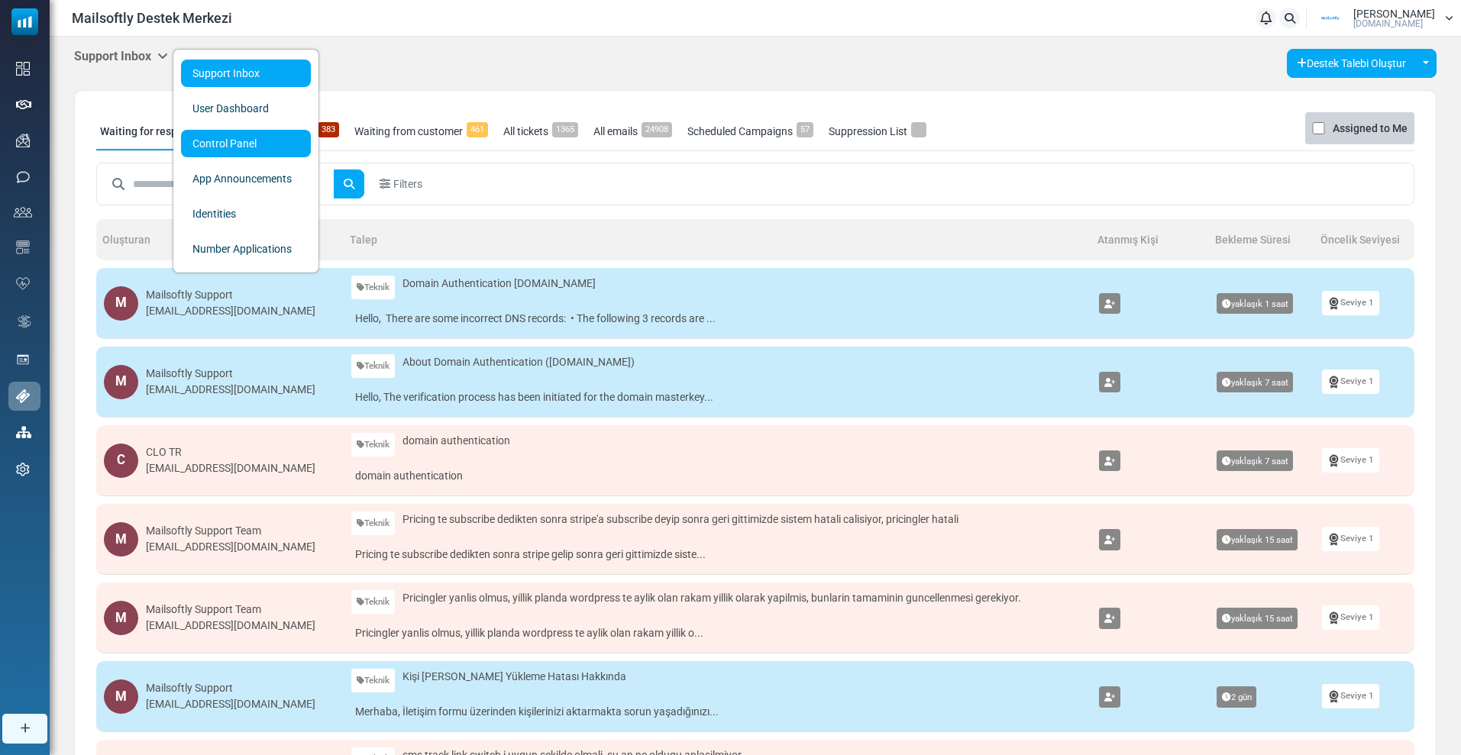
click at [204, 144] on link "Control Panel" at bounding box center [246, 143] width 130 height 27
